Goal: Navigation & Orientation: Find specific page/section

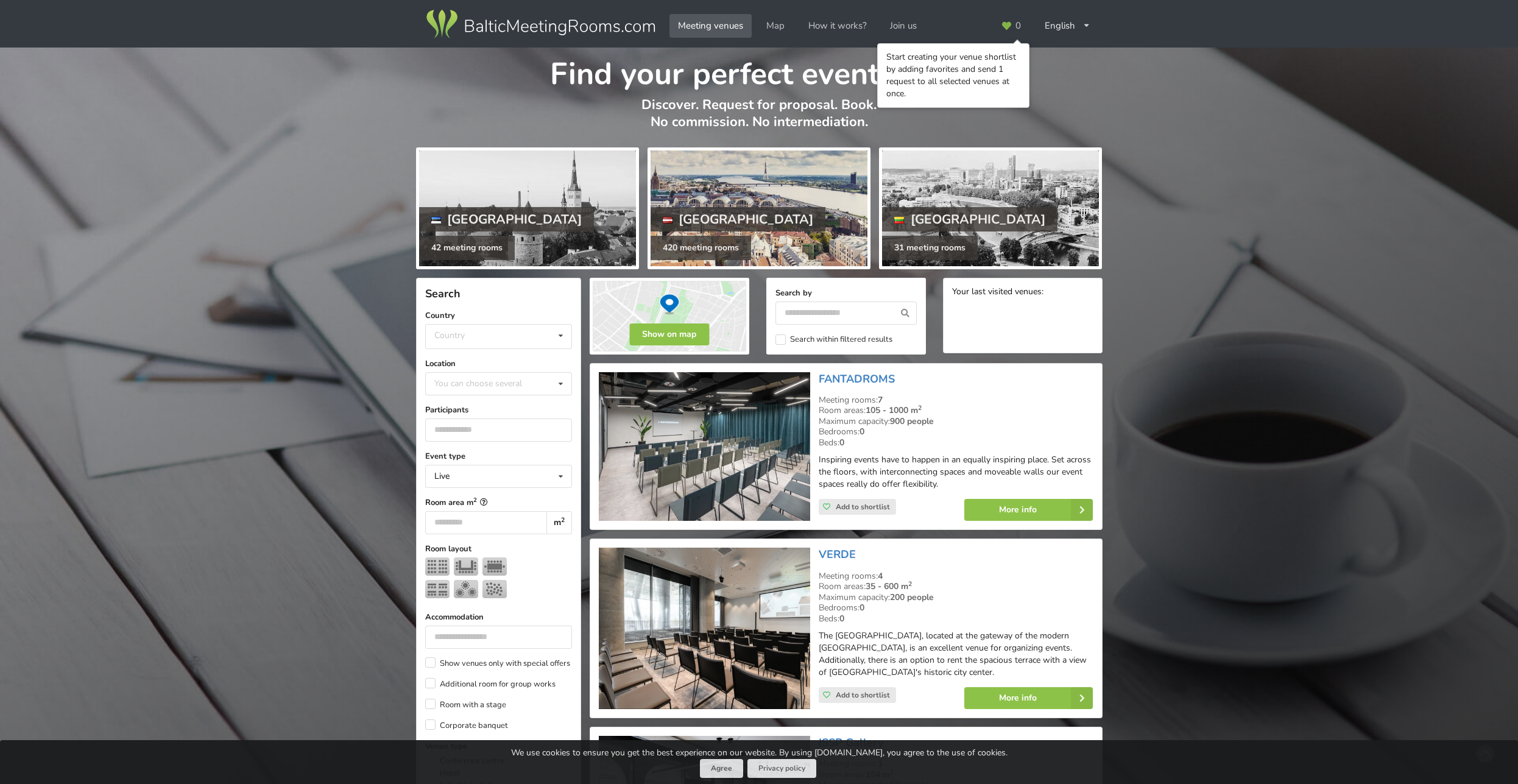
click at [741, 203] on div at bounding box center [759, 208] width 217 height 116
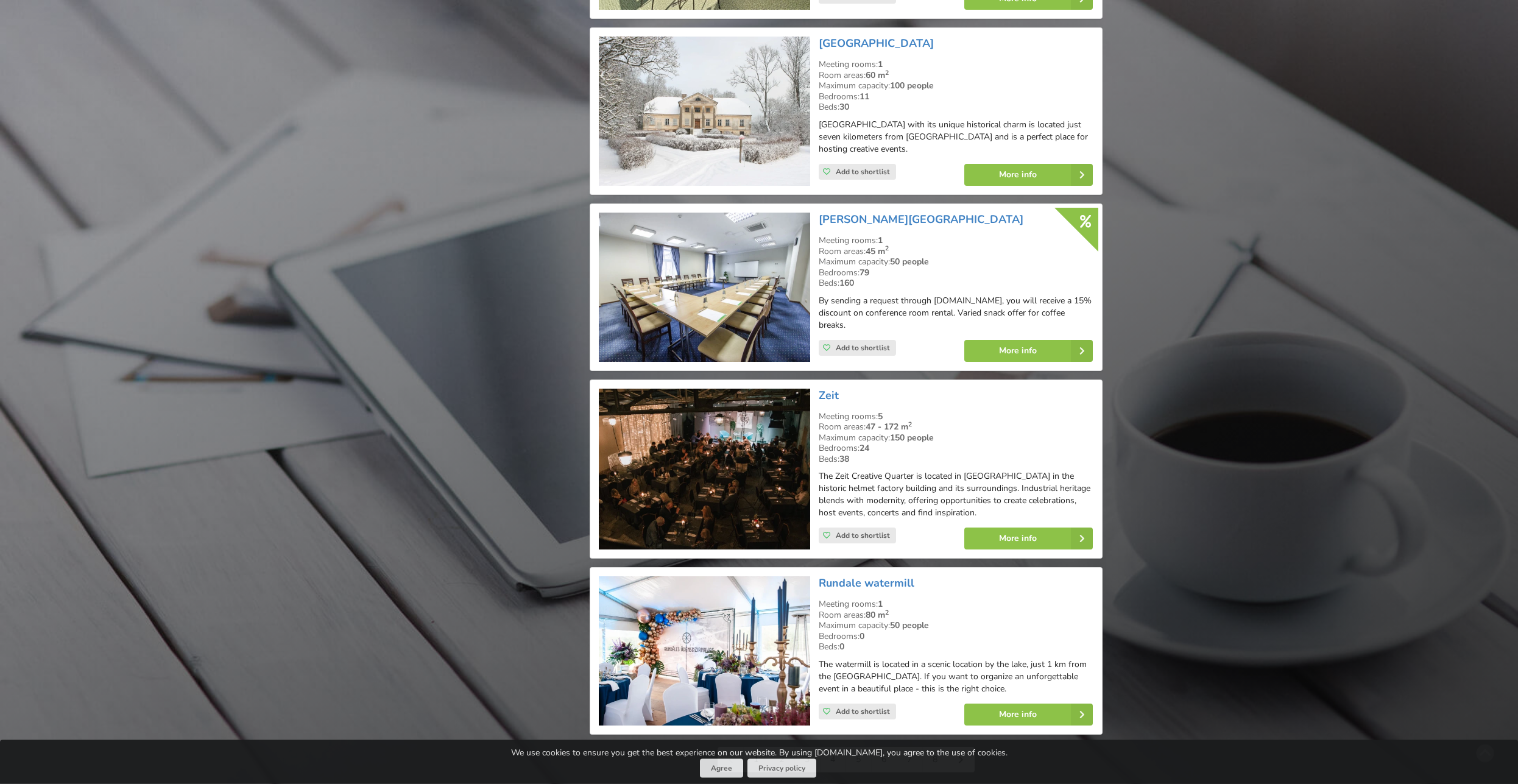
scroll to position [2422, 0]
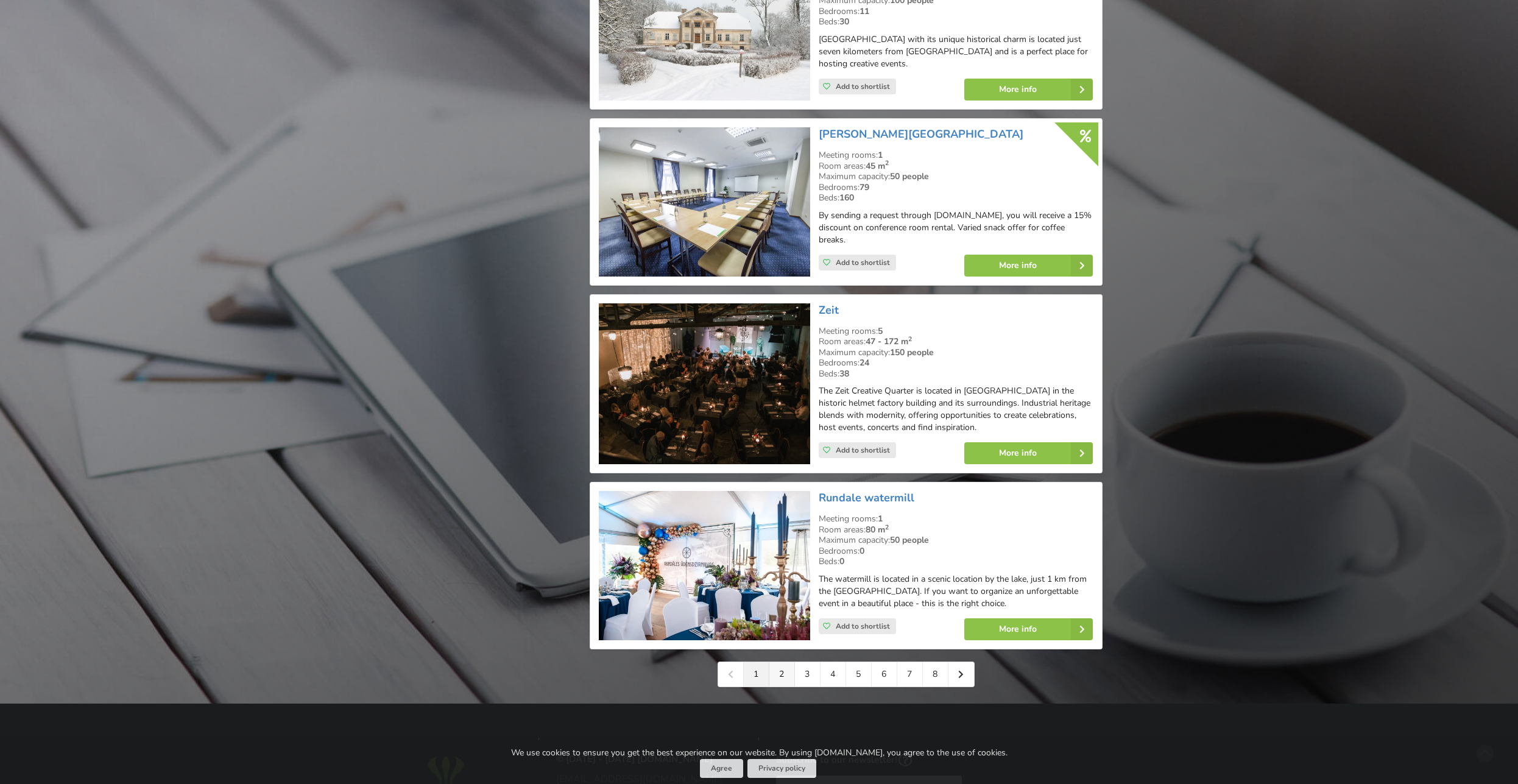
click at [777, 662] on link "2" at bounding box center [781, 674] width 26 height 25
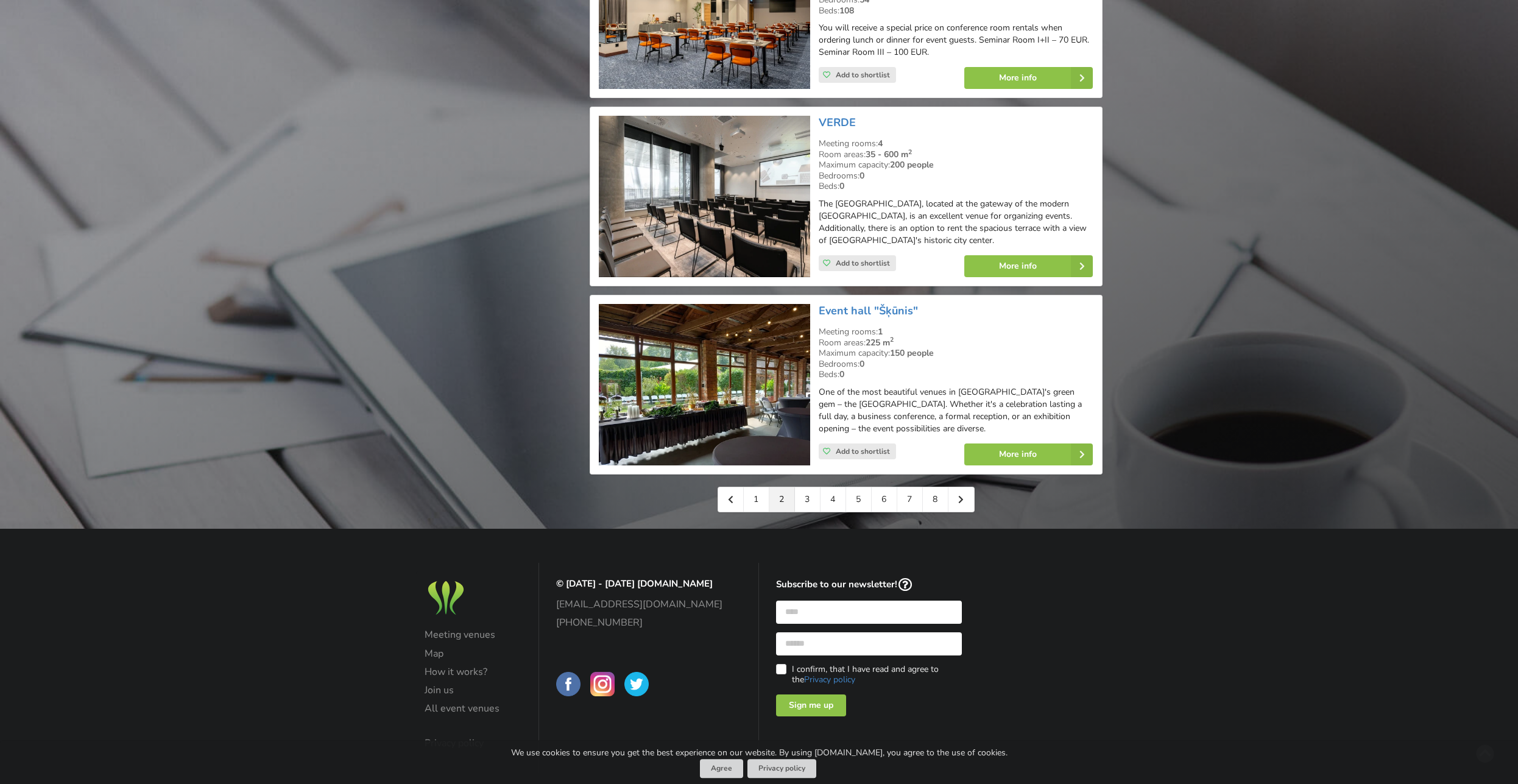
scroll to position [2609, 0]
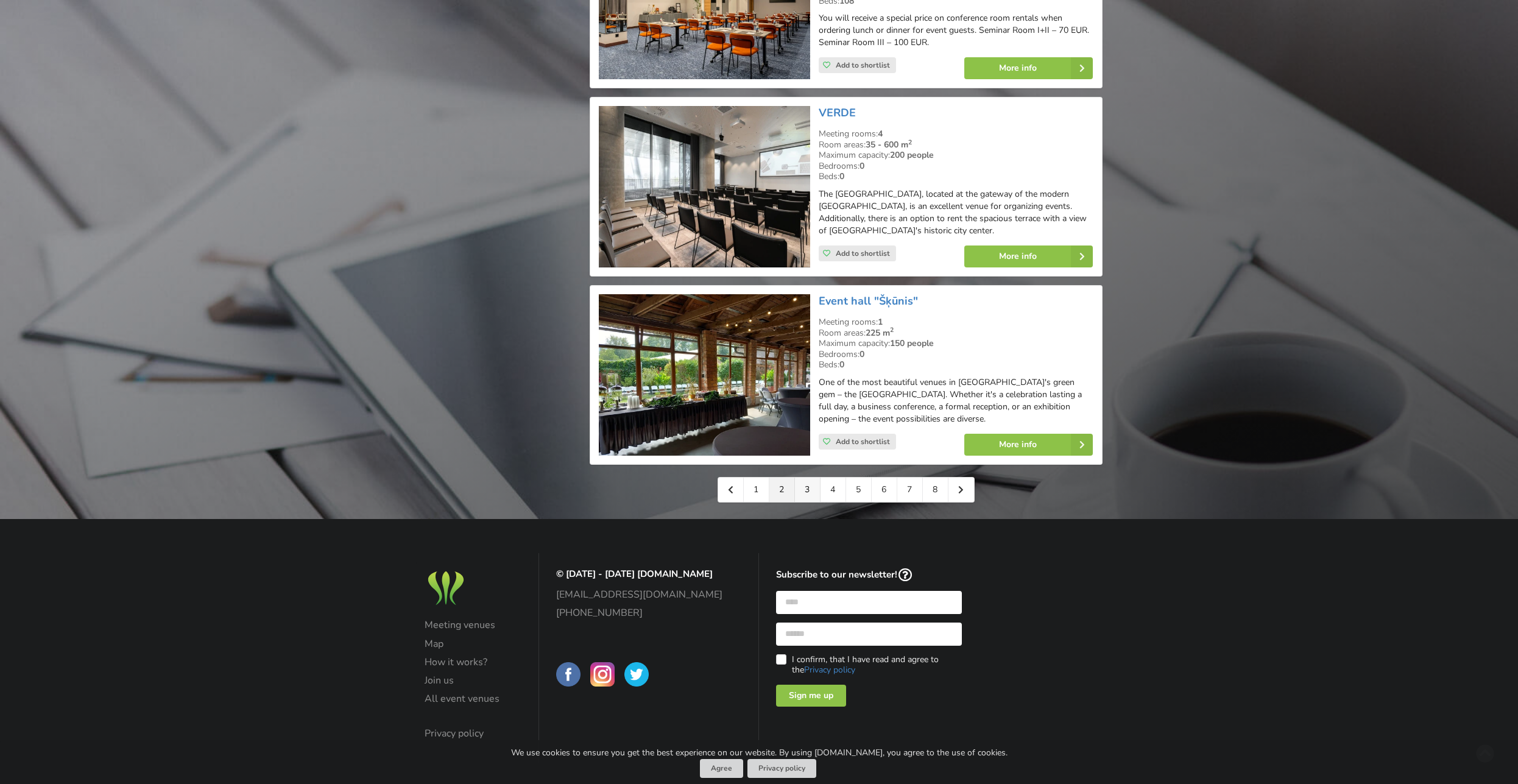
click at [811, 481] on link "3" at bounding box center [807, 490] width 26 height 25
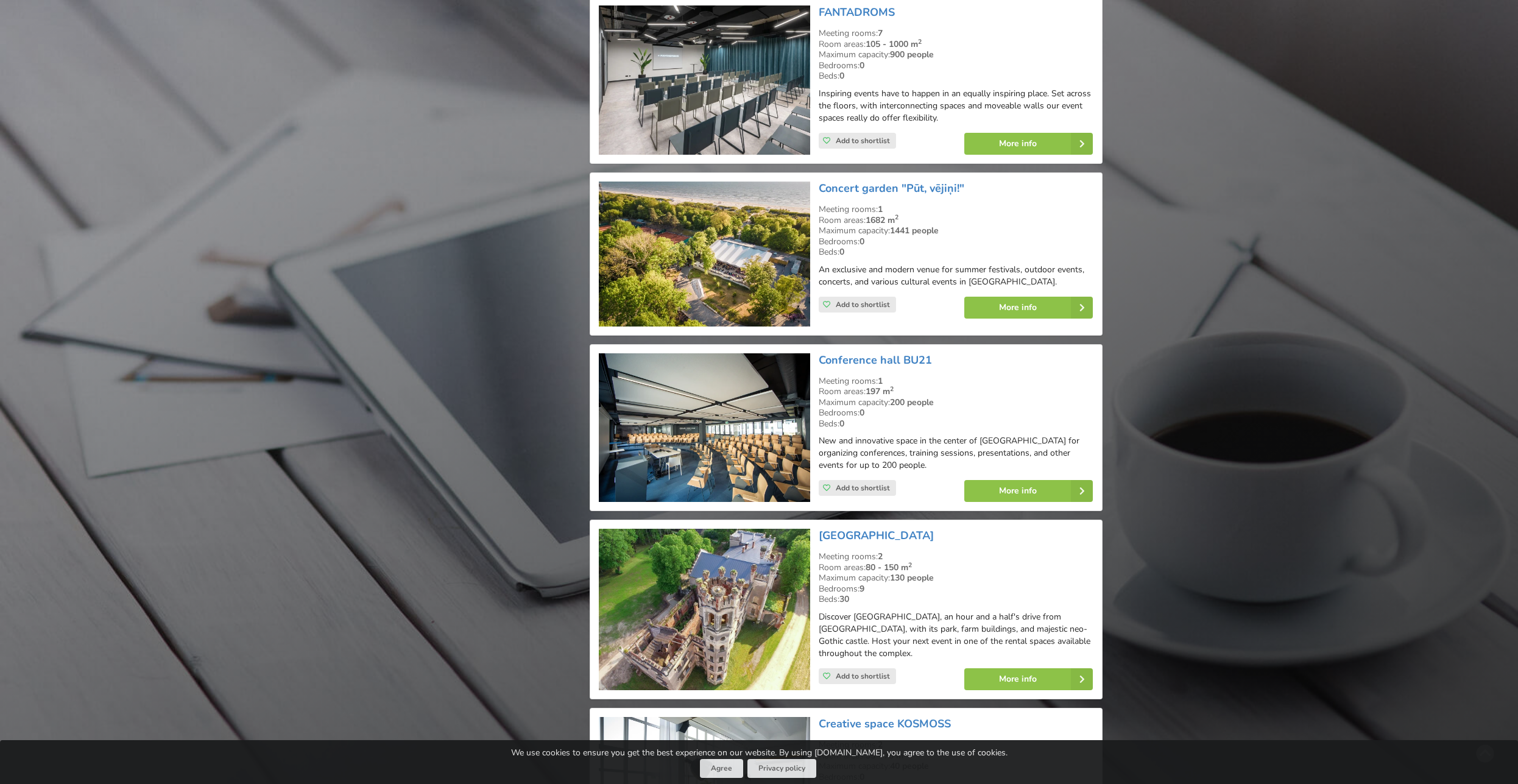
scroll to position [2361, 0]
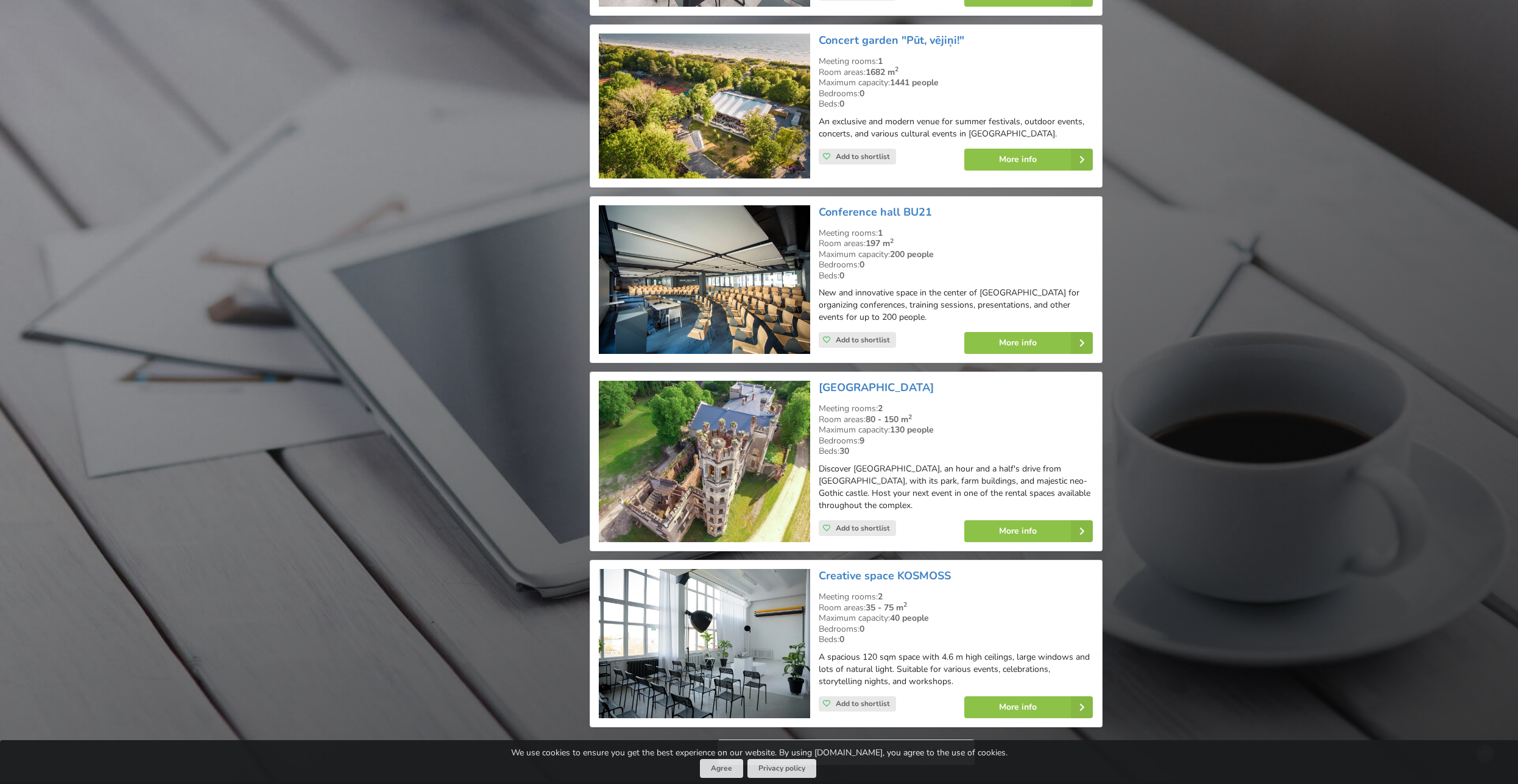
click at [838, 739] on link "4" at bounding box center [832, 752] width 26 height 25
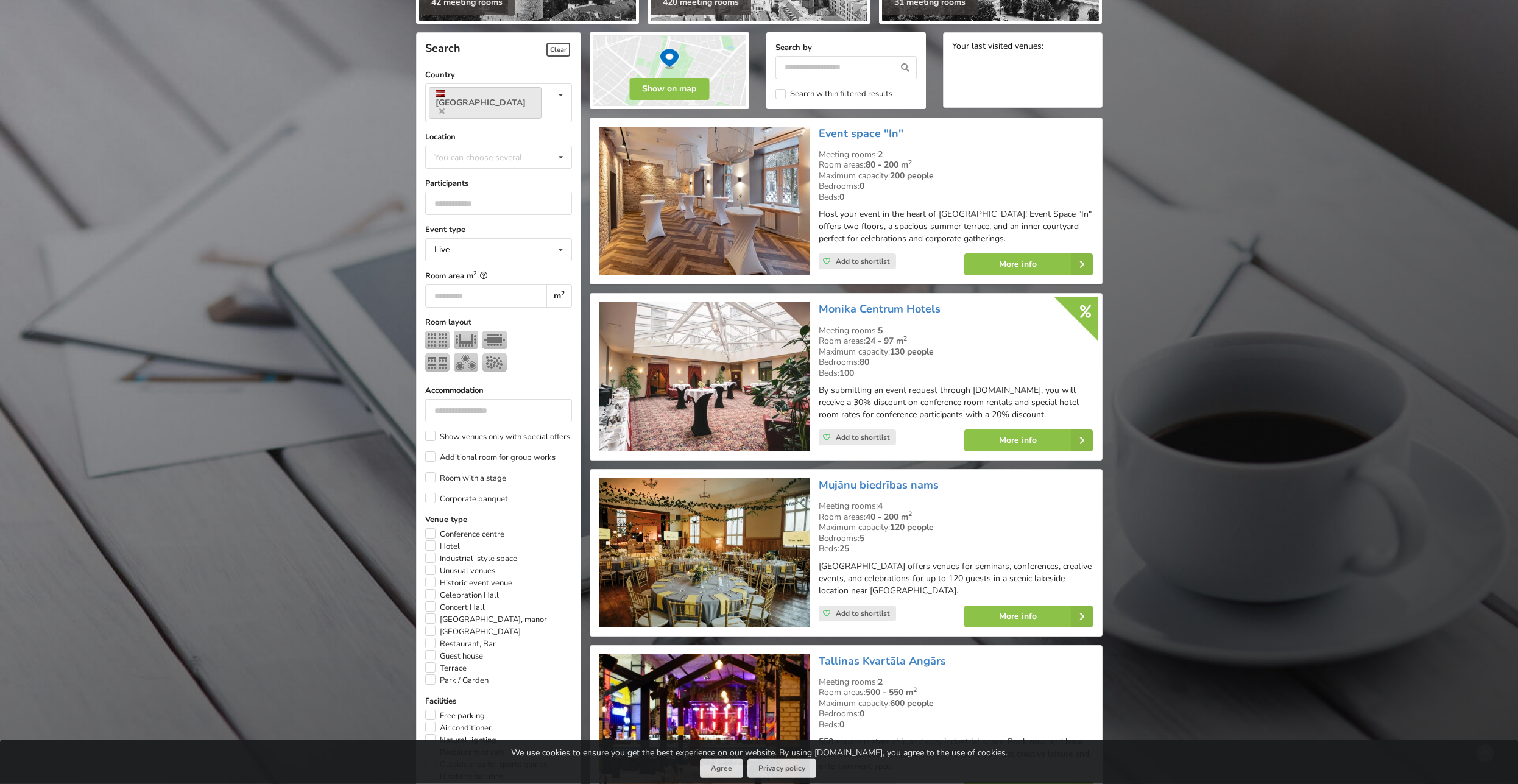
scroll to position [248, 0]
